Goal: Check status

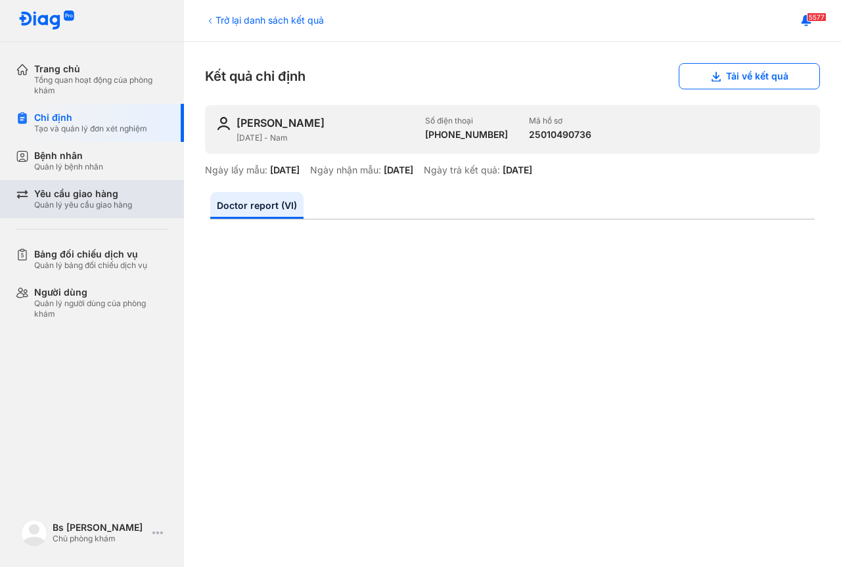
scroll to position [462, 0]
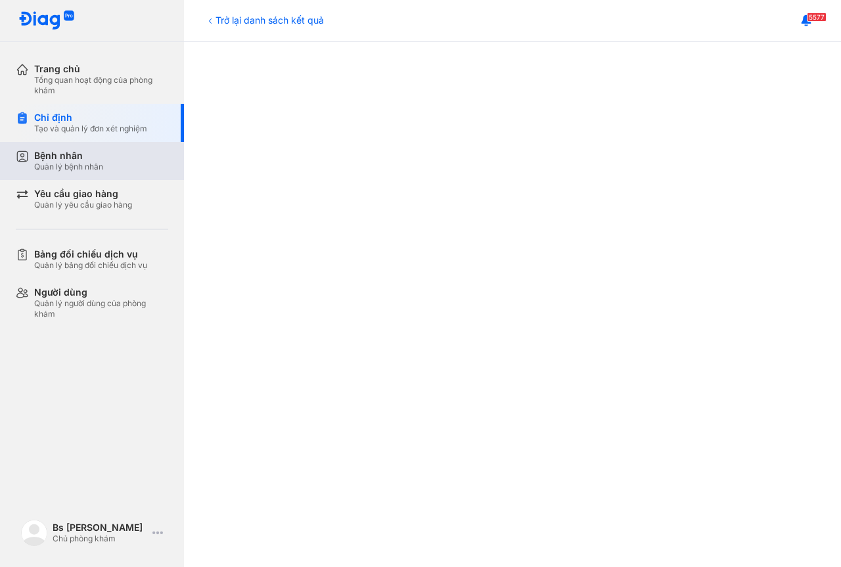
click at [63, 159] on div "Bệnh nhân" at bounding box center [68, 156] width 69 height 12
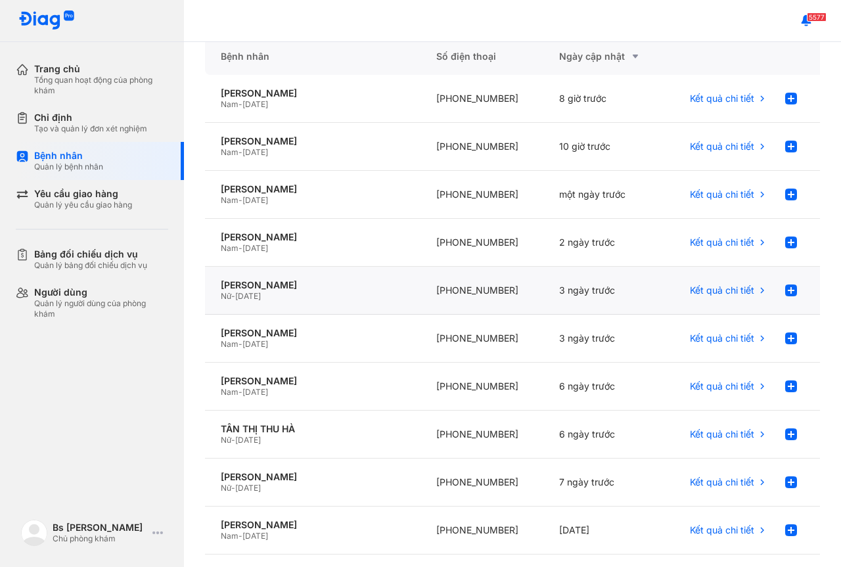
scroll to position [131, 0]
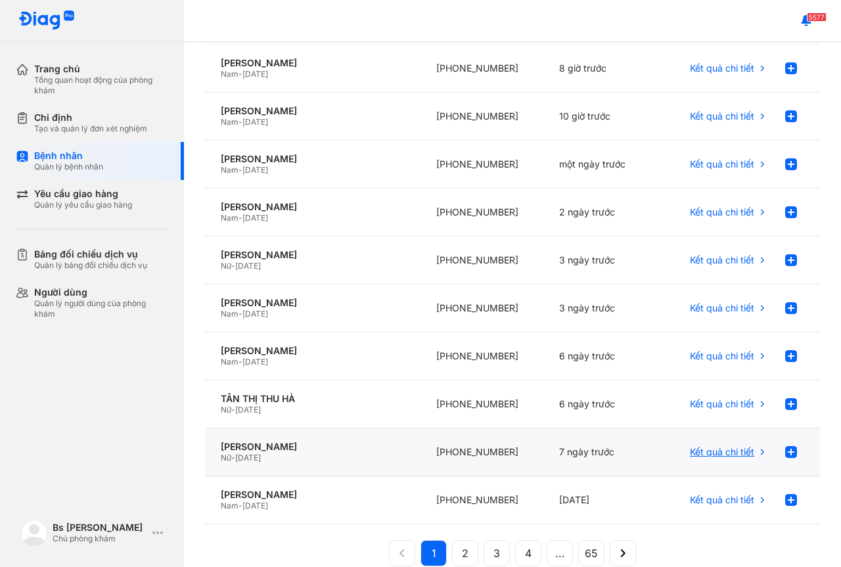
click at [727, 452] on span "Kết quả chi tiết" at bounding box center [722, 452] width 64 height 12
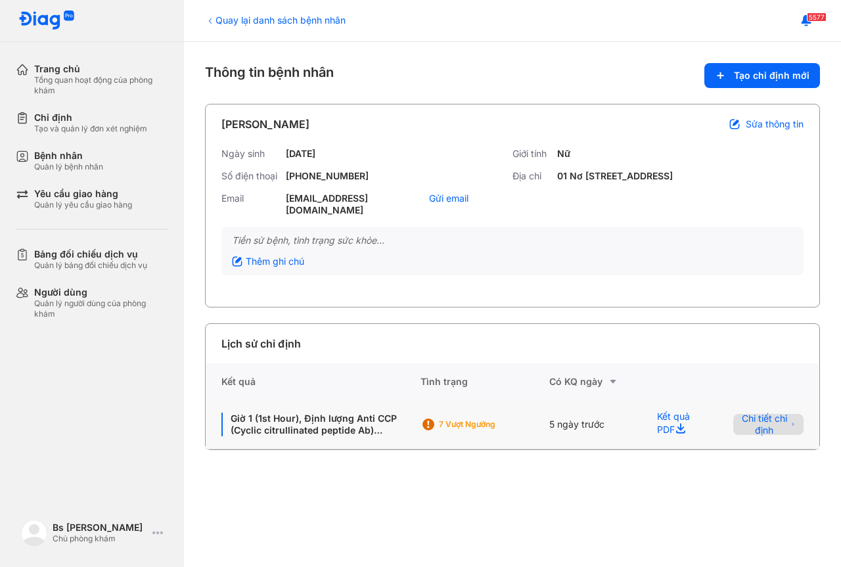
click at [761, 422] on span "Chi tiết chỉ định" at bounding box center [765, 425] width 46 height 24
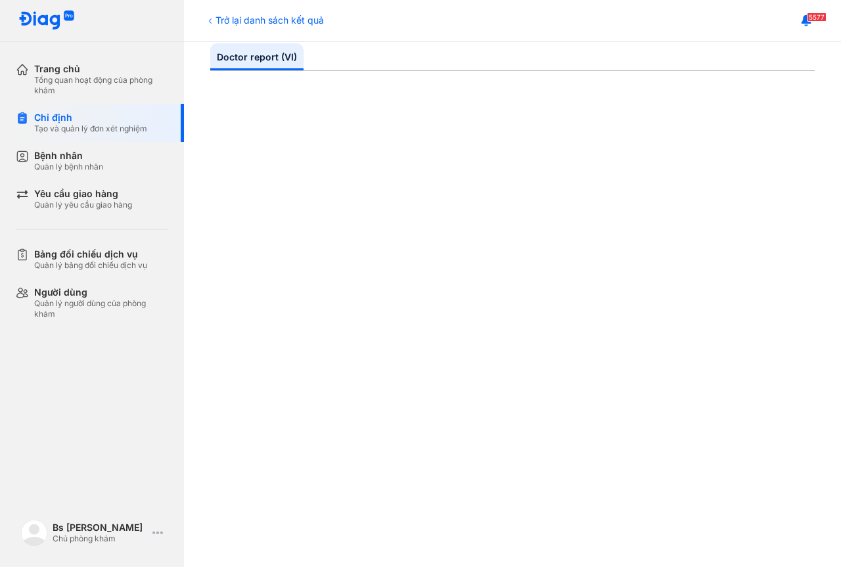
scroll to position [166, 0]
